Goal: Information Seeking & Learning: Learn about a topic

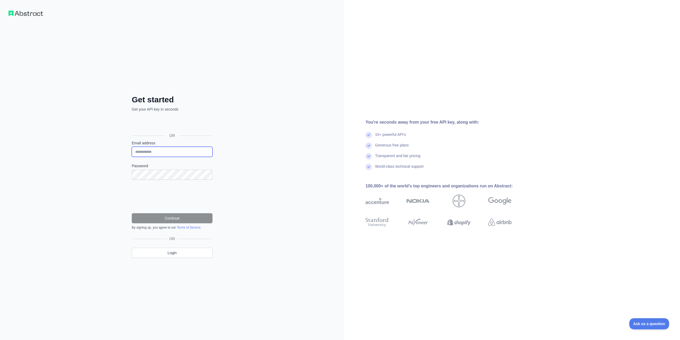
click at [176, 154] on input "Email address" at bounding box center [172, 152] width 81 height 10
type input "**********"
click at [176, 218] on button "Continue" at bounding box center [172, 218] width 81 height 10
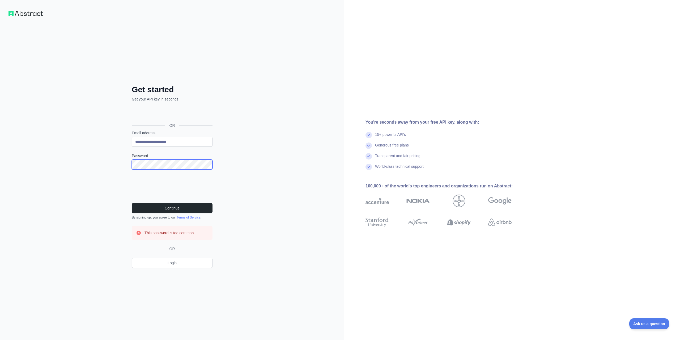
click at [94, 164] on div "**********" at bounding box center [172, 170] width 344 height 340
click at [132, 203] on button "Continue" at bounding box center [172, 208] width 81 height 10
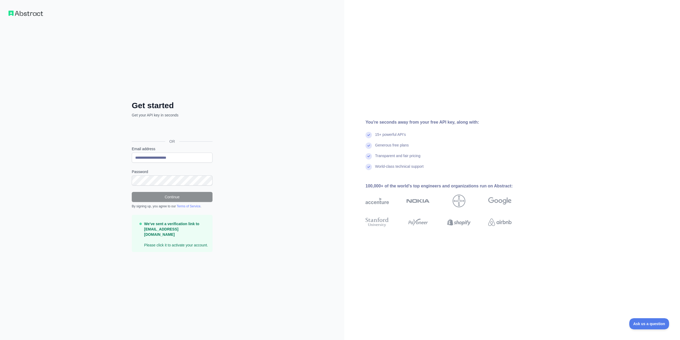
click at [179, 242] on p "We've sent a verification link to bloodzane@cyberfear.com Please click it to ac…" at bounding box center [176, 234] width 64 height 27
click at [176, 231] on strong "We've sent a verification link to bloodzane@cyberfear.com" at bounding box center [171, 228] width 55 height 15
click at [36, 14] on img at bounding box center [25, 13] width 35 height 5
click at [20, 11] on img at bounding box center [25, 13] width 35 height 5
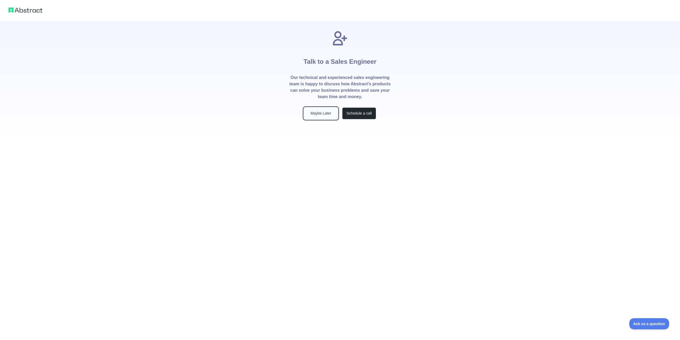
click at [323, 112] on button "Maybe Later" at bounding box center [321, 113] width 34 height 12
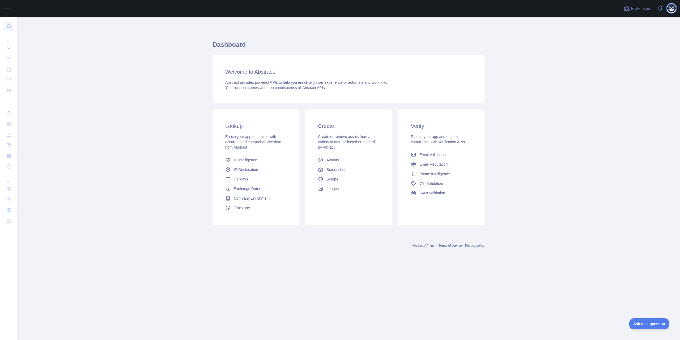
click at [670, 7] on icon "button" at bounding box center [671, 8] width 5 height 5
click at [670, 7] on button "Open user menu" at bounding box center [667, 8] width 8 height 8
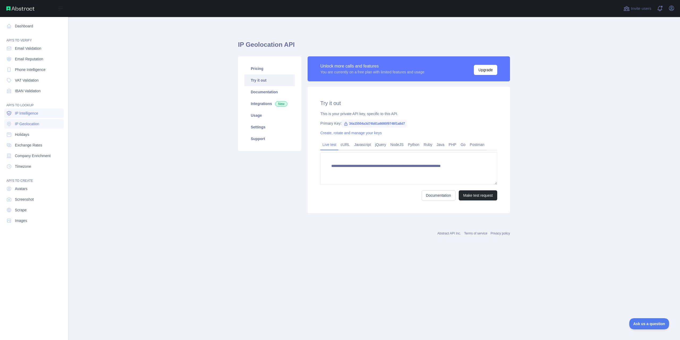
click at [23, 118] on link "IP Intelligence" at bounding box center [33, 113] width 59 height 10
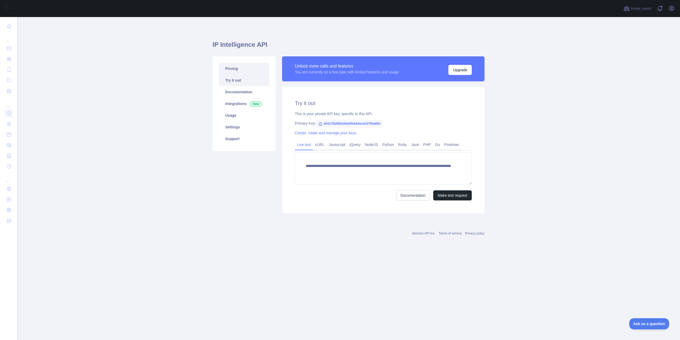
click at [256, 69] on link "Pricing" at bounding box center [244, 69] width 50 height 12
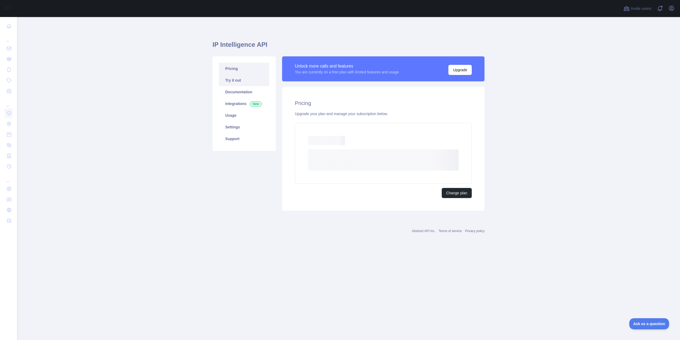
click at [251, 77] on link "Try it out" at bounding box center [244, 80] width 50 height 12
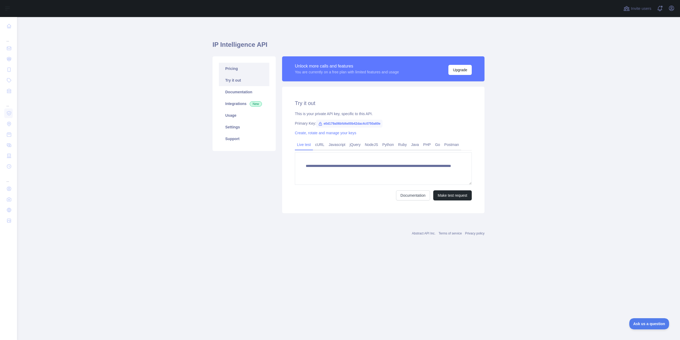
click at [254, 72] on link "Pricing" at bounding box center [244, 69] width 50 height 12
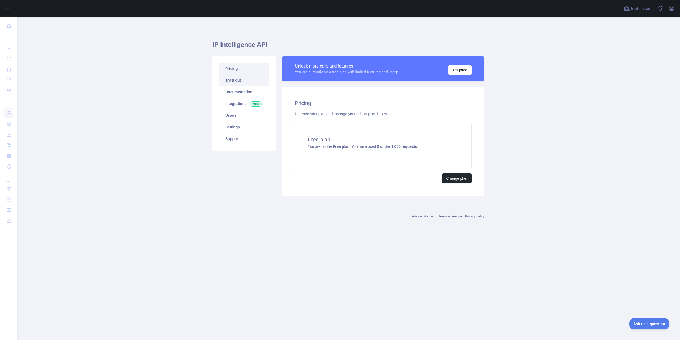
click at [253, 77] on link "Try it out" at bounding box center [244, 80] width 50 height 12
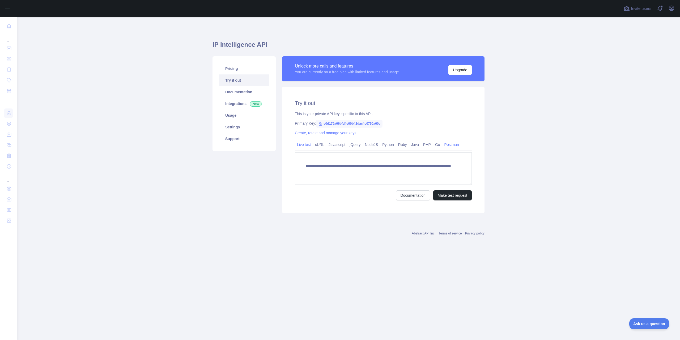
click at [448, 145] on link "Postman" at bounding box center [451, 144] width 19 height 8
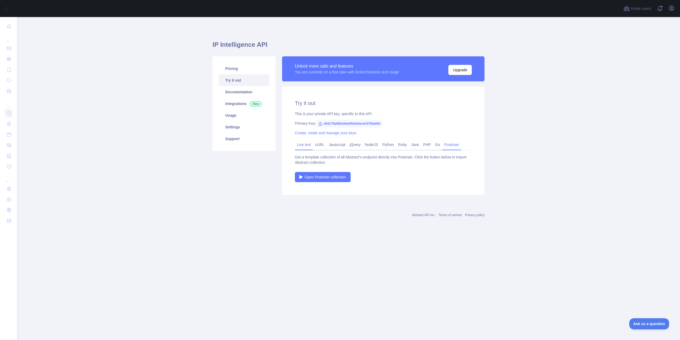
click at [305, 147] on link "Live test" at bounding box center [304, 144] width 18 height 8
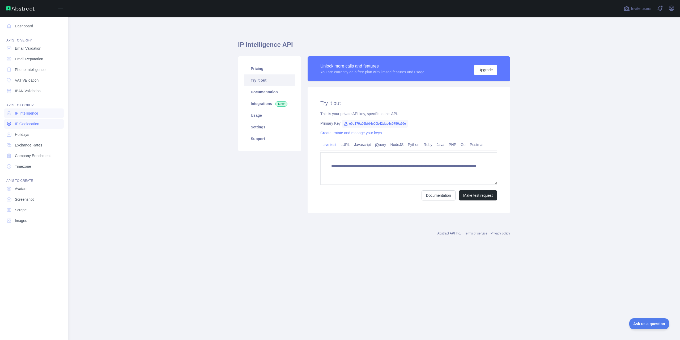
click at [40, 124] on link "IP Geolocation" at bounding box center [33, 124] width 59 height 10
click at [44, 117] on link "IP Intelligence" at bounding box center [33, 113] width 59 height 10
click at [36, 45] on link "Email Validation" at bounding box center [33, 49] width 59 height 10
click at [38, 53] on nav "Dashboard API'S TO VERIFY Email Validation Email Reputation Phone Intelligence …" at bounding box center [33, 174] width 59 height 314
click at [38, 57] on span "Email Reputation" at bounding box center [29, 58] width 28 height 5
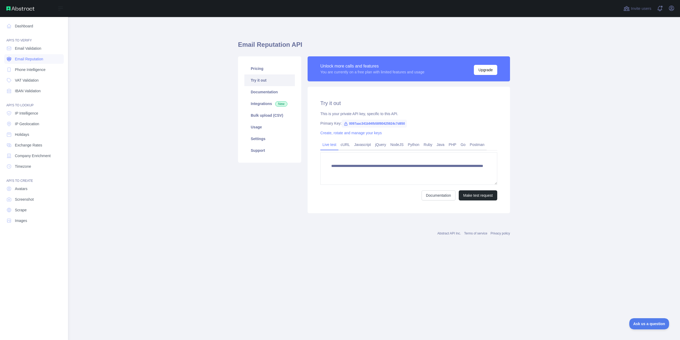
click at [39, 63] on link "Email Reputation" at bounding box center [33, 59] width 59 height 10
click at [40, 71] on span "Phone Intelligence" at bounding box center [30, 69] width 31 height 5
click at [43, 78] on link "VAT Validation" at bounding box center [33, 80] width 59 height 10
drag, startPoint x: 47, startPoint y: 91, endPoint x: 45, endPoint y: 84, distance: 7.3
click at [47, 91] on link "IBAN Validation" at bounding box center [33, 91] width 59 height 10
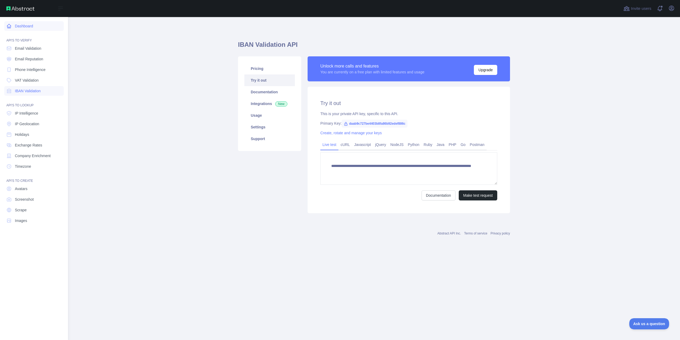
click at [37, 26] on link "Dashboard" at bounding box center [33, 26] width 59 height 10
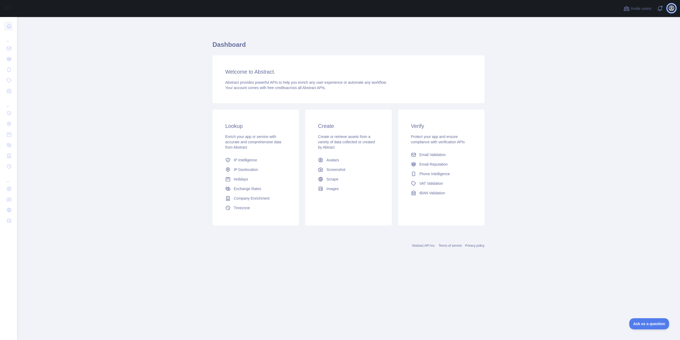
click at [672, 8] on icon "button" at bounding box center [671, 8] width 5 height 5
click at [671, 7] on icon "button" at bounding box center [671, 8] width 5 height 5
click at [662, 6] on span at bounding box center [661, 6] width 3 height 3
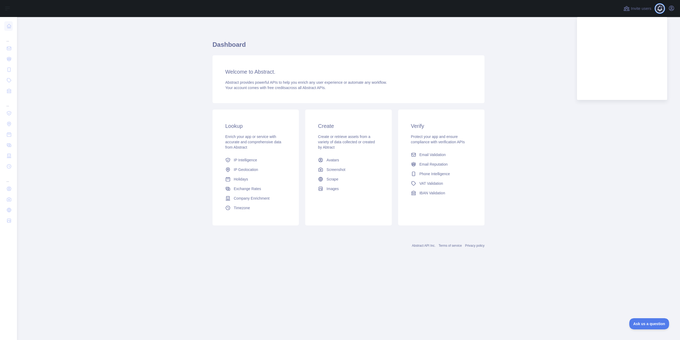
drag, startPoint x: 662, startPoint y: 6, endPoint x: 658, endPoint y: 9, distance: 4.4
click at [662, 6] on span at bounding box center [661, 6] width 3 height 3
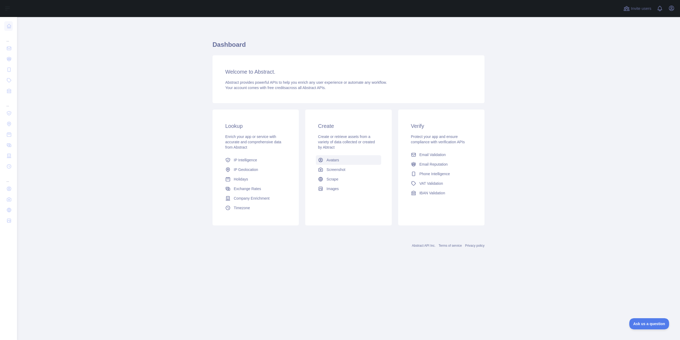
click at [341, 156] on link "Avatars" at bounding box center [348, 160] width 65 height 10
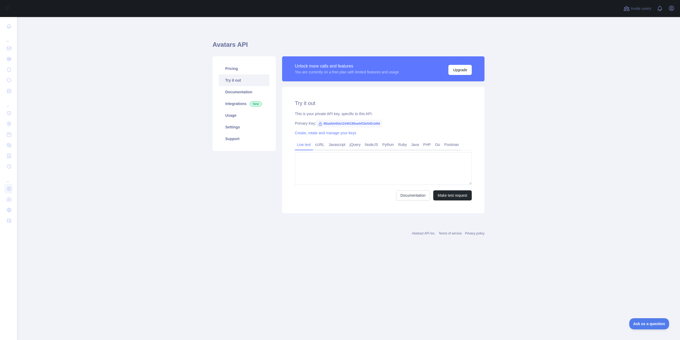
type textarea "**********"
click at [453, 193] on button "Make test request" at bounding box center [452, 195] width 38 height 10
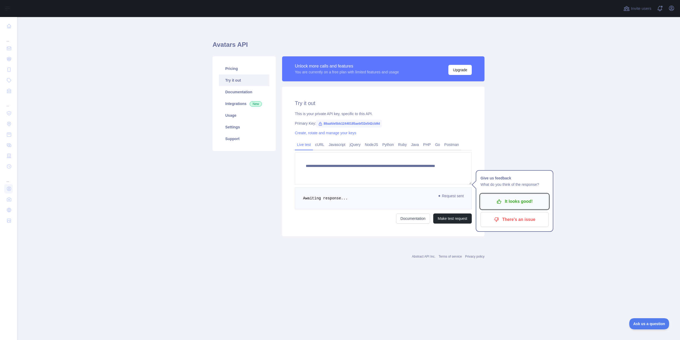
click at [540, 199] on p "It looks good!" at bounding box center [514, 201] width 60 height 9
click at [238, 116] on link "Usage" at bounding box center [244, 115] width 50 height 12
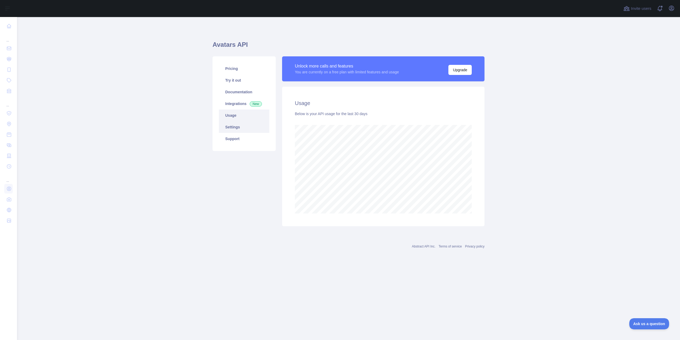
scroll to position [323, 663]
click at [246, 100] on link "Integrations New" at bounding box center [244, 104] width 50 height 12
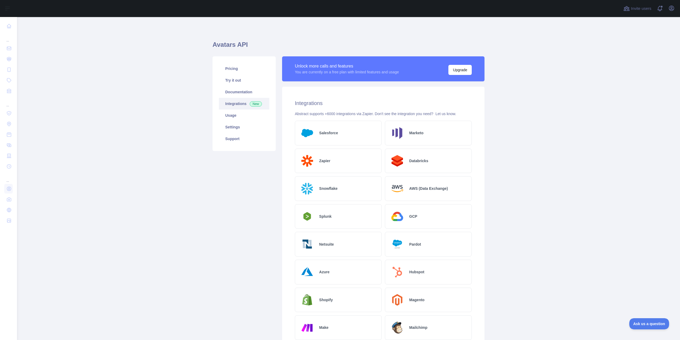
scroll to position [53, 0]
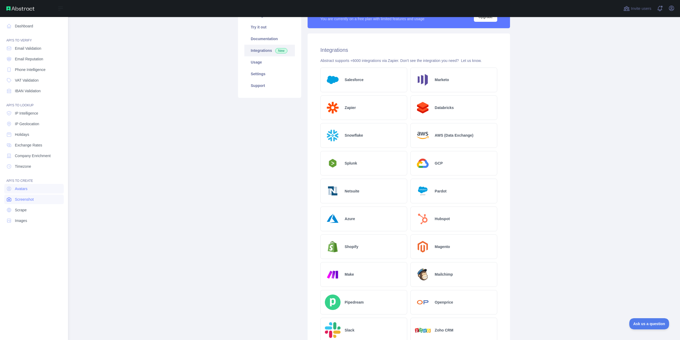
click at [33, 201] on span "Screenshot" at bounding box center [24, 198] width 19 height 5
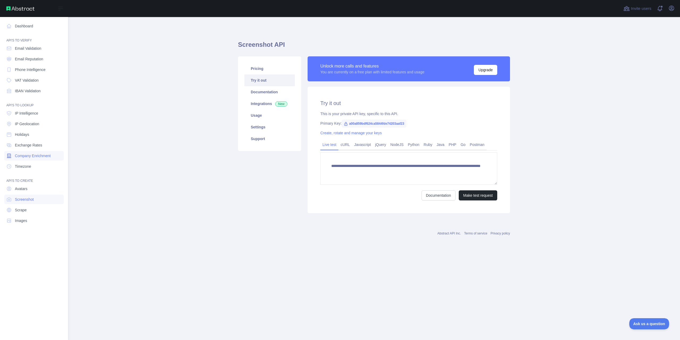
click at [28, 152] on link "Company Enrichment" at bounding box center [33, 156] width 59 height 10
click at [28, 131] on link "Holidays" at bounding box center [33, 135] width 59 height 10
drag, startPoint x: 32, startPoint y: 139, endPoint x: 34, endPoint y: 144, distance: 5.9
click at [32, 139] on link "Holidays" at bounding box center [33, 135] width 59 height 10
click at [34, 144] on span "Exchange Rates" at bounding box center [28, 144] width 27 height 5
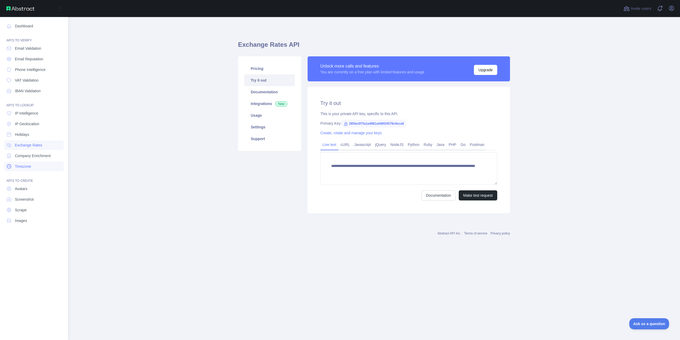
click at [36, 165] on link "Timezone" at bounding box center [33, 166] width 59 height 10
click at [36, 124] on span "IP Geolocation" at bounding box center [27, 123] width 24 height 5
click at [38, 92] on span "IBAN Validation" at bounding box center [28, 90] width 26 height 5
click at [37, 70] on span "Phone Intelligence" at bounding box center [30, 69] width 31 height 5
click at [39, 52] on link "Email Validation" at bounding box center [33, 49] width 59 height 10
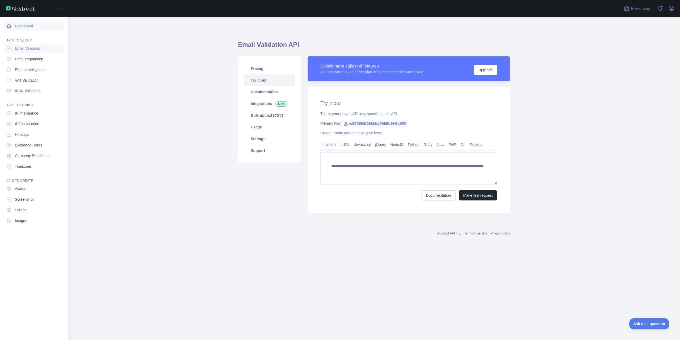
click at [39, 29] on link "Dashboard" at bounding box center [33, 26] width 59 height 10
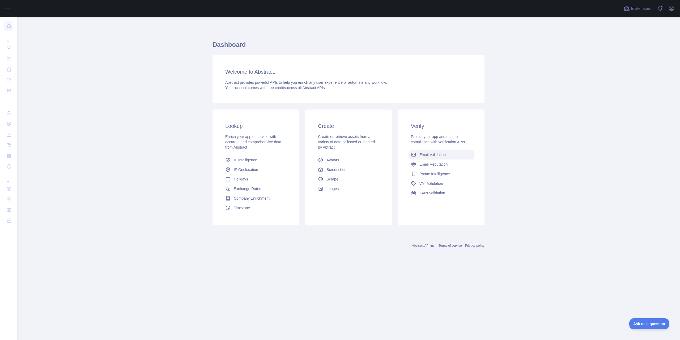
click at [421, 152] on span "Email Validation" at bounding box center [432, 154] width 26 height 5
